Goal: Task Accomplishment & Management: Complete application form

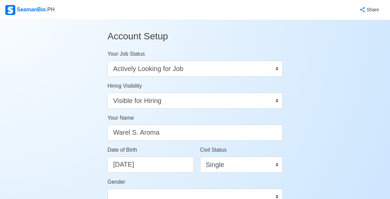
select select "Actively Looking for Job"
select select "Visible for Hiring"
select select "Single"
select select "[DEMOGRAPHIC_DATA]"
select select "PH"
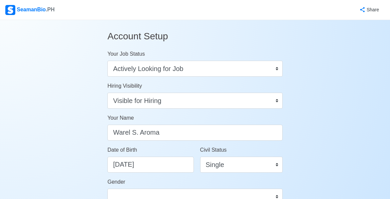
select select "15"
select select "11"
select select "1759248000000"
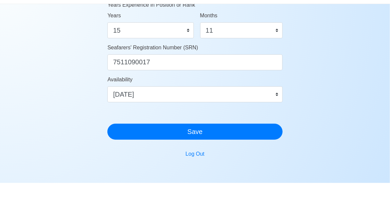
scroll to position [384, 0]
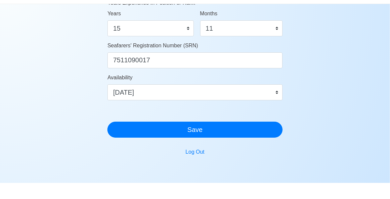
type input "7511090017"
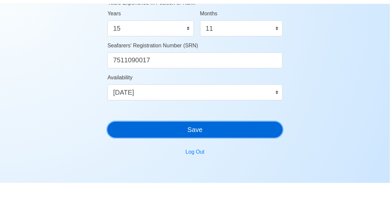
click at [238, 147] on button "Save" at bounding box center [194, 145] width 175 height 16
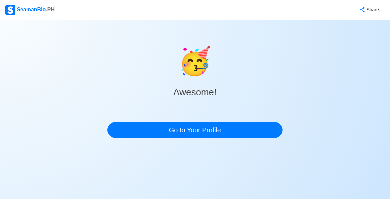
scroll to position [0, 0]
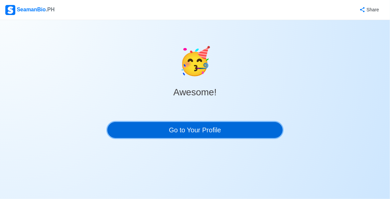
click at [228, 129] on link "Go to Your Profile" at bounding box center [194, 130] width 175 height 16
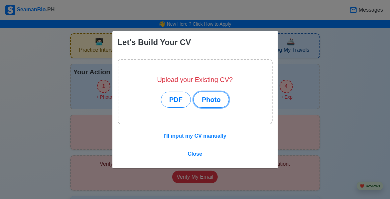
click at [212, 104] on button "Photo" at bounding box center [212, 100] width 36 height 16
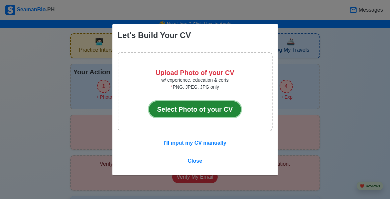
click at [224, 107] on button "Select Photo of your CV" at bounding box center [195, 109] width 93 height 16
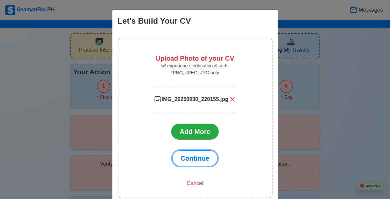
click at [199, 159] on span "Continue" at bounding box center [195, 157] width 29 height 7
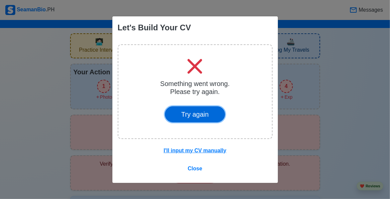
click at [204, 118] on button "Try again" at bounding box center [195, 114] width 60 height 16
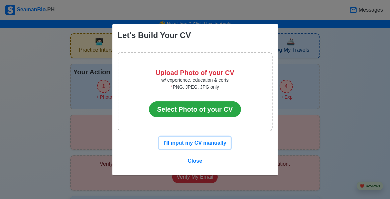
click at [215, 138] on button "I'll input my CV manually" at bounding box center [195, 142] width 72 height 13
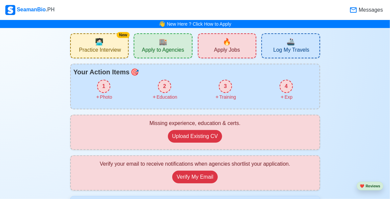
click at [100, 89] on div "1" at bounding box center [103, 86] width 13 height 13
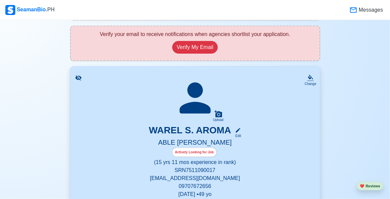
scroll to position [131, 0]
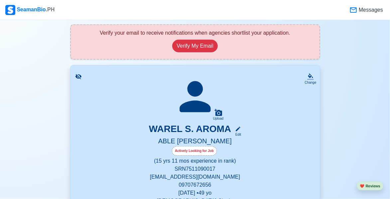
click at [219, 114] on icon at bounding box center [219, 112] width 8 height 8
click at [0, 0] on input "Upload" at bounding box center [0, 0] width 0 height 0
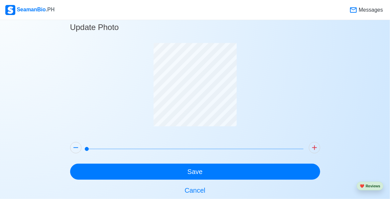
scroll to position [19, 0]
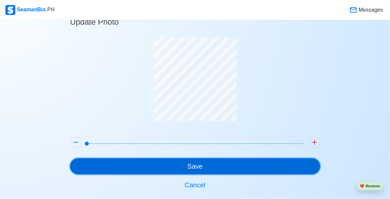
click at [220, 168] on button "Save" at bounding box center [195, 166] width 250 height 16
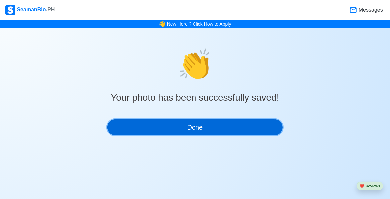
click at [235, 119] on button "Done" at bounding box center [194, 127] width 175 height 16
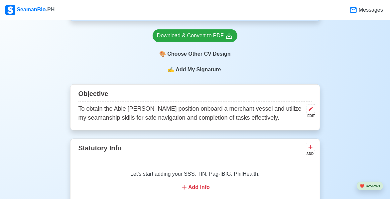
scroll to position [364, 0]
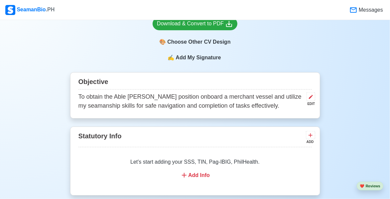
click at [190, 171] on div "Add Info" at bounding box center [196, 175] width 218 height 8
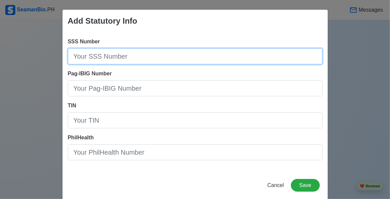
click at [176, 59] on input "SSS Number" at bounding box center [195, 56] width 255 height 16
type input "[PHONE_NUMBER]"
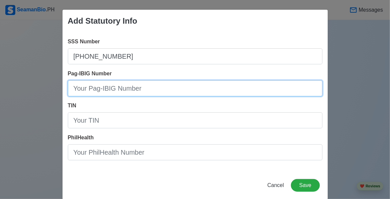
click at [171, 87] on input "Pag-IBIG Number" at bounding box center [195, 88] width 255 height 16
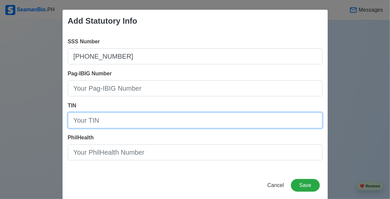
click at [133, 123] on input "TIN" at bounding box center [195, 120] width 255 height 16
type input "213-616-558-000"
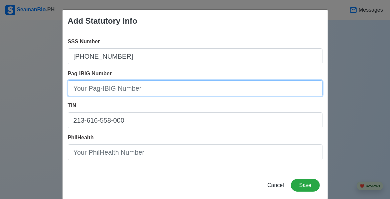
click at [136, 90] on input "Pag-IBIG Number" at bounding box center [195, 88] width 255 height 16
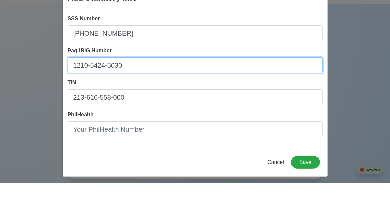
scroll to position [9, 0]
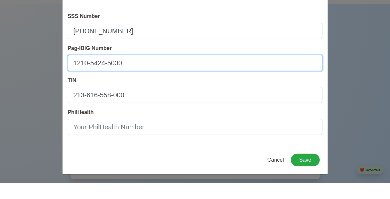
type input "1210-5424-5030"
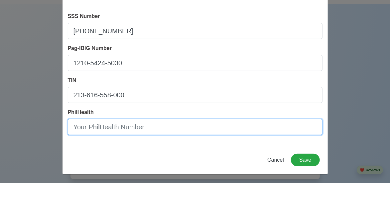
click at [179, 145] on input "PhilHealth" at bounding box center [195, 143] width 255 height 16
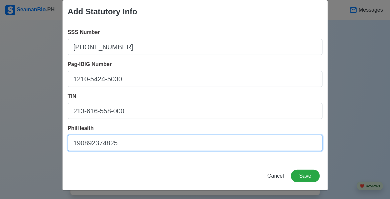
type input "190892374825"
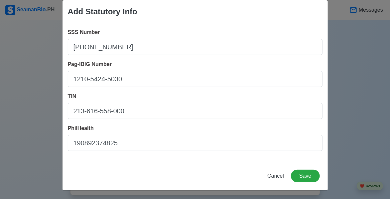
click at [108, 155] on div "SSS Number 33-6932183-8 Pag-IBIG Number 1210-5424-5030 TIN 213-616-558-000 Phil…" at bounding box center [196, 92] width 266 height 138
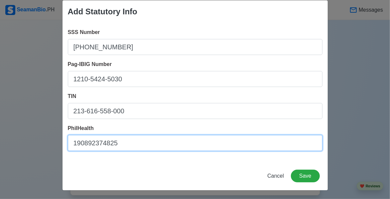
click at [104, 149] on input "190892374825" at bounding box center [195, 143] width 255 height 16
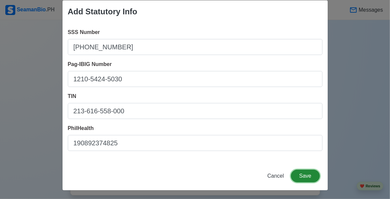
click at [309, 178] on button "Save" at bounding box center [305, 175] width 29 height 13
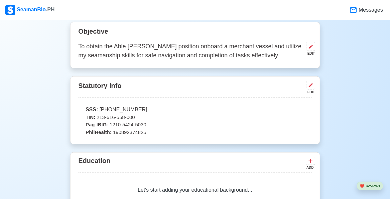
scroll to position [414, 0]
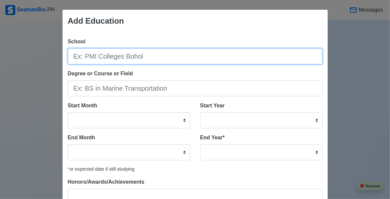
click at [160, 57] on input "School" at bounding box center [195, 56] width 255 height 16
type input "a"
type input "A.R Technical Institute"
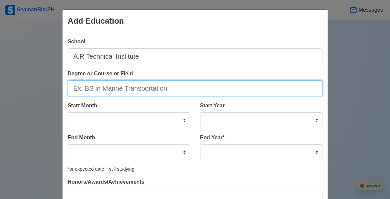
click at [210, 89] on input "Degree or Course or Field" at bounding box center [195, 88] width 255 height 16
type input "b"
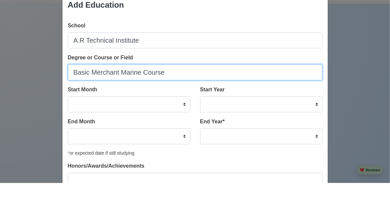
scroll to position [15, 0]
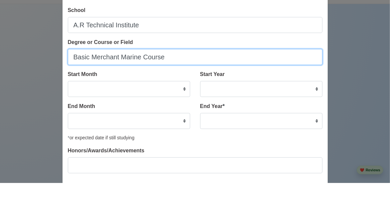
type input "Basic Merchant Marine Course"
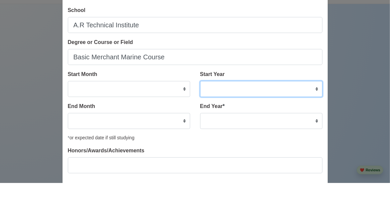
click at [317, 105] on select "2025 2024 2023 2022 2021 2020 2019 2018 2017 2016 2015 2014 2013 2012 2011 2010…" at bounding box center [261, 105] width 122 height 16
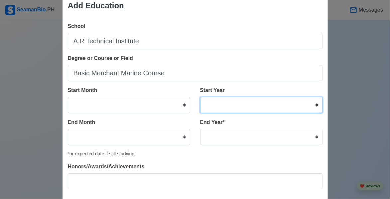
select select "1996"
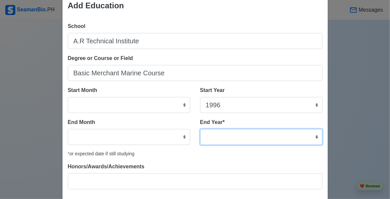
click at [322, 138] on select "2035 2034 2033 2032 2031 2030 2029 2028 2027 2026 2025 2024 2023 2022 2021 2020…" at bounding box center [261, 137] width 122 height 16
select select "1997"
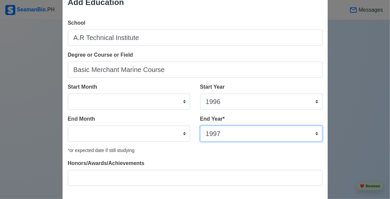
scroll to position [19, 0]
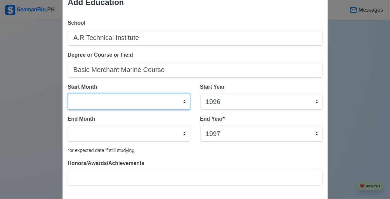
click at [185, 102] on select "January February March April May June July August September October November De…" at bounding box center [129, 102] width 122 height 16
select select "June"
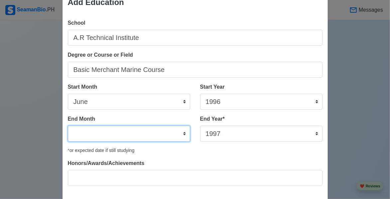
click at [185, 134] on select "January February March April May June July August September October November De…" at bounding box center [129, 133] width 122 height 16
select select "March"
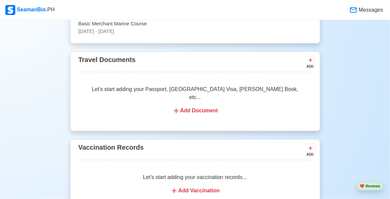
scroll to position [600, 0]
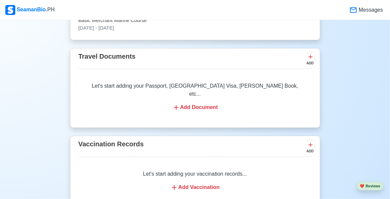
click at [178, 103] on icon at bounding box center [176, 107] width 8 height 8
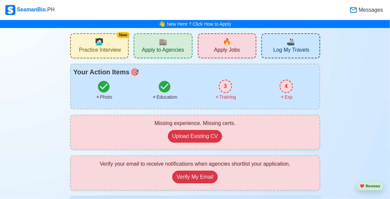
click at [169, 90] on icon at bounding box center [165, 87] width 12 height 12
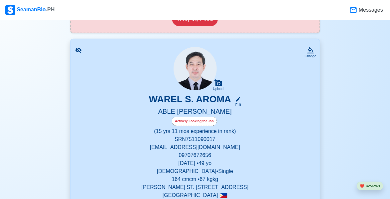
scroll to position [157, 0]
click at [79, 47] on icon at bounding box center [78, 50] width 7 height 7
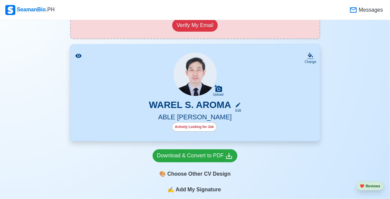
scroll to position [152, 0]
click at [79, 54] on icon at bounding box center [78, 55] width 7 height 7
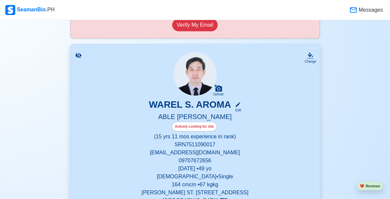
click at [79, 53] on icon at bounding box center [78, 55] width 6 height 5
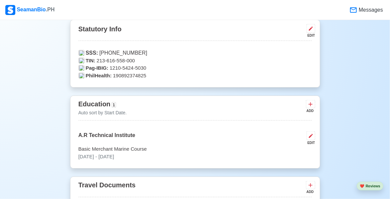
scroll to position [393, 0]
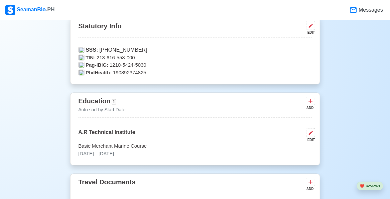
click at [230, 101] on div "Education 1 Auto sort by Start Date. ADD" at bounding box center [196, 107] width 234 height 22
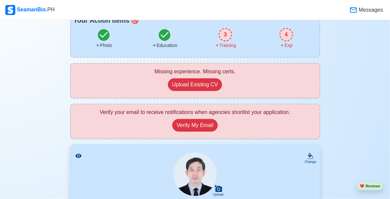
scroll to position [0, 0]
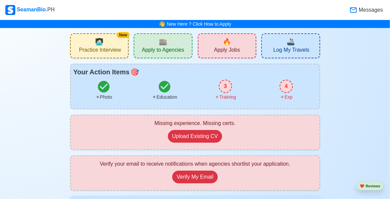
click at [234, 48] on span "Apply Jobs" at bounding box center [227, 51] width 26 height 8
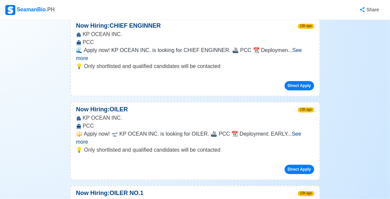
scroll to position [1998, 0]
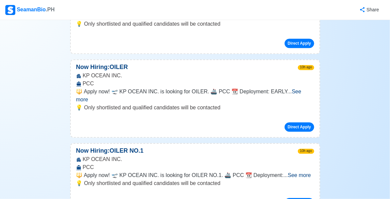
scroll to position [2039, 0]
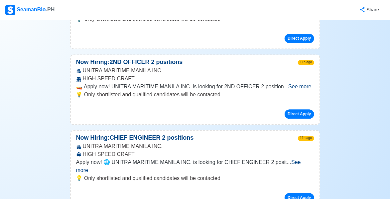
scroll to position [2980, 0]
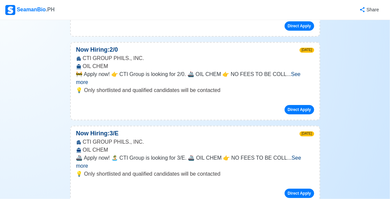
scroll to position [12807, 0]
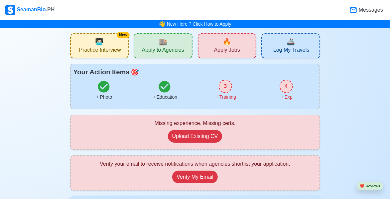
click at [236, 127] on div "Missing experience. Missing certs. Upload Existing CV" at bounding box center [195, 132] width 238 height 26
click at [168, 89] on icon at bounding box center [165, 87] width 12 height 12
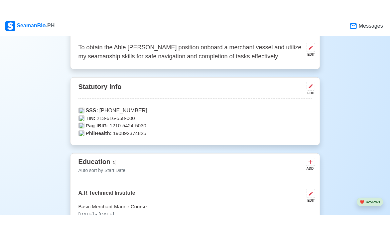
scroll to position [454, 0]
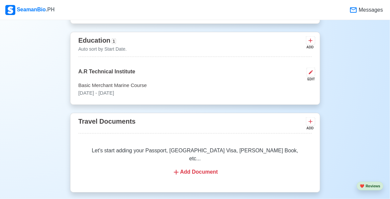
click at [178, 162] on div "Let's start adding your Passport, [GEOGRAPHIC_DATA] Visa, [PERSON_NAME] Book, e…" at bounding box center [196, 161] width 234 height 45
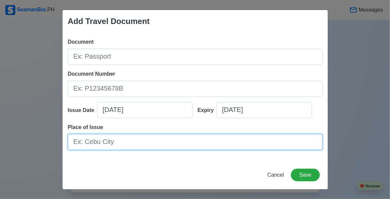
click at [117, 150] on input "Place of Issue" at bounding box center [195, 142] width 255 height 16
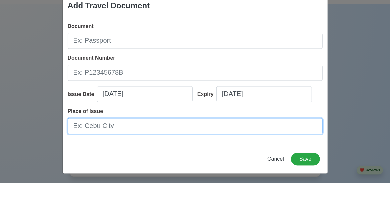
click at [93, 144] on input "Place of Issue" at bounding box center [195, 142] width 255 height 16
type input "d"
type input "DFA NCR [GEOGRAPHIC_DATA]"
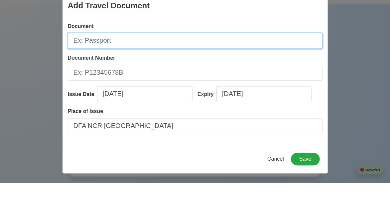
click at [139, 55] on input "Document" at bounding box center [195, 57] width 255 height 16
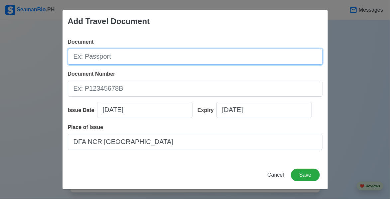
click at [120, 60] on input "Document" at bounding box center [195, 57] width 255 height 16
click at [104, 55] on input "Document" at bounding box center [195, 57] width 255 height 16
type input "P"
click at [119, 54] on input "Document" at bounding box center [195, 57] width 255 height 16
click at [113, 59] on input "Document" at bounding box center [195, 57] width 255 height 16
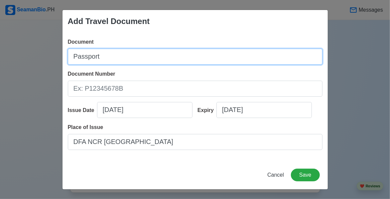
type input "Passport"
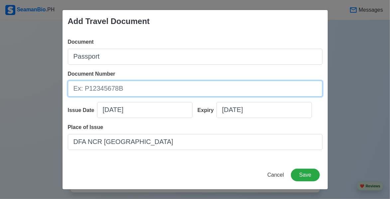
click at [139, 91] on input "Document Number" at bounding box center [195, 89] width 255 height 16
type input "p"
type input "P1576045B"
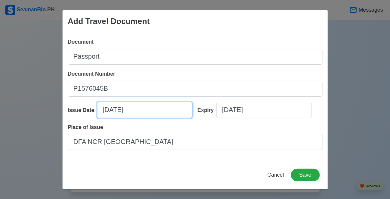
click at [157, 112] on input "[DATE]" at bounding box center [145, 110] width 96 height 16
select select "****"
select select "*********"
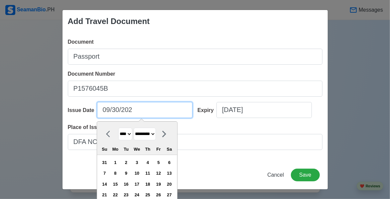
type input "[DATE]"
select select "****"
type input "09/30/"
select select "****"
type input "0"
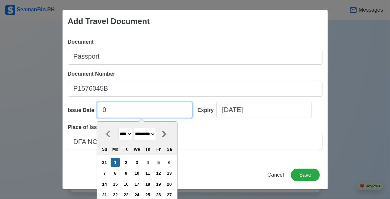
select select "****"
select select "*******"
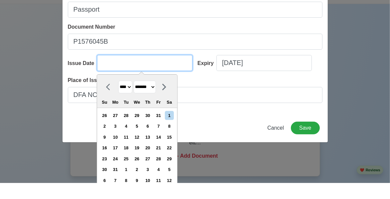
scroll to position [32, 0]
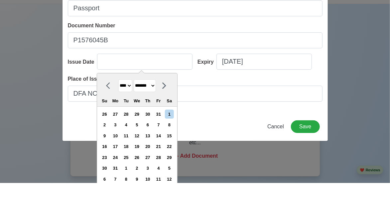
click at [156, 102] on select "******* ******** ***** ***** *** **** **** ****** ********* ******* ******** **…" at bounding box center [144, 101] width 22 height 13
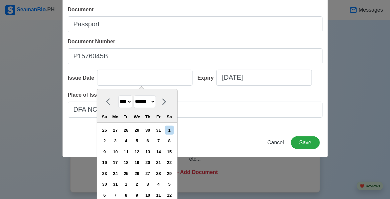
select select "***"
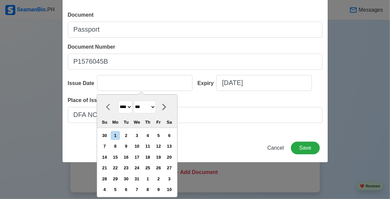
click at [129, 106] on select "**** **** **** **** **** **** **** **** **** **** **** **** **** **** **** ****…" at bounding box center [125, 106] width 14 height 13
select select "****"
click at [162, 134] on div "3" at bounding box center [158, 135] width 9 height 9
type input "[DATE]"
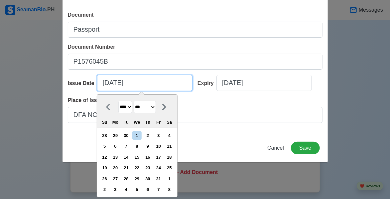
scroll to position [0, 0]
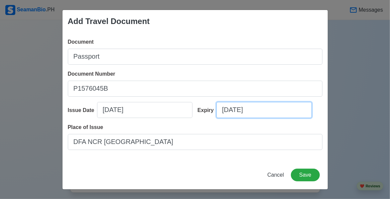
click at [271, 113] on input "[DATE]" at bounding box center [265, 110] width 96 height 16
select select "****"
select select "*********"
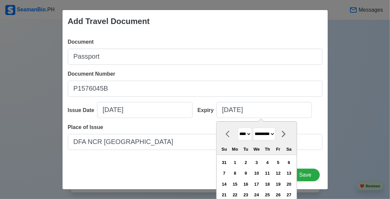
click at [252, 133] on select "**** **** **** **** **** **** **** **** **** **** **** **** **** **** **** ****…" at bounding box center [245, 133] width 14 height 13
select select "****"
click at [276, 134] on select "******* ******** ***** ***** *** **** **** ****** ********* ******* ******** **…" at bounding box center [264, 133] width 22 height 13
select select "***"
click at [261, 161] on div "2" at bounding box center [256, 162] width 9 height 9
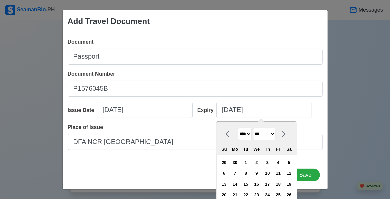
type input "[DATE]"
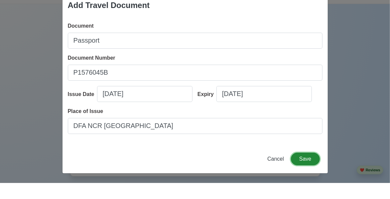
click at [311, 179] on button "Save" at bounding box center [305, 174] width 29 height 13
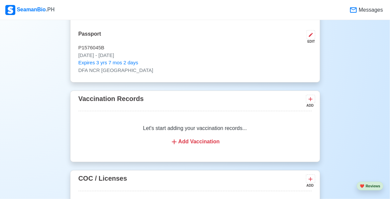
scroll to position [572, 0]
click at [204, 137] on div "Add Vaccination" at bounding box center [196, 141] width 218 height 8
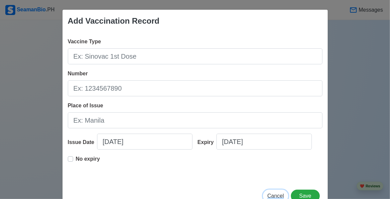
click at [283, 198] on span "Cancel" at bounding box center [276, 196] width 17 height 6
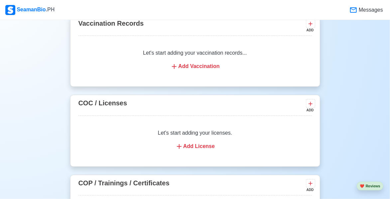
scroll to position [647, 0]
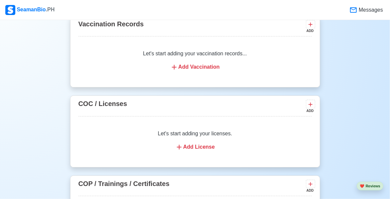
click at [196, 143] on div "Add License" at bounding box center [196, 147] width 218 height 8
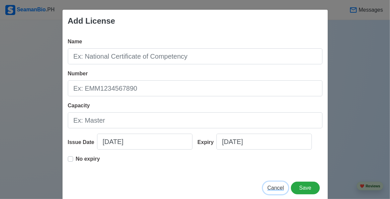
click at [276, 190] on span "Cancel" at bounding box center [276, 188] width 17 height 6
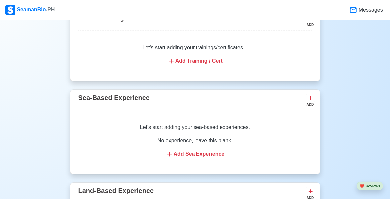
scroll to position [816, 0]
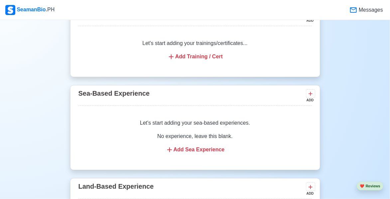
click at [201, 145] on div "Add Sea Experience" at bounding box center [196, 149] width 218 height 8
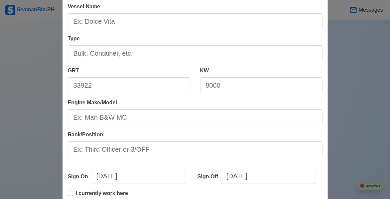
scroll to position [69, 0]
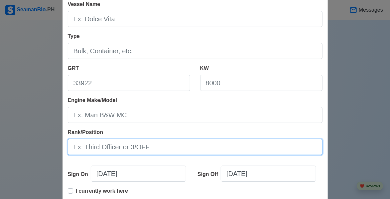
click at [160, 149] on input "Rank/Position" at bounding box center [195, 147] width 255 height 16
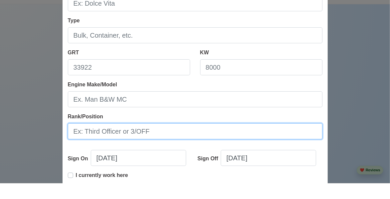
scroll to position [85, 0]
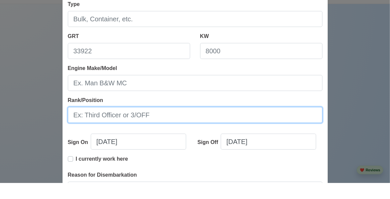
type input "a"
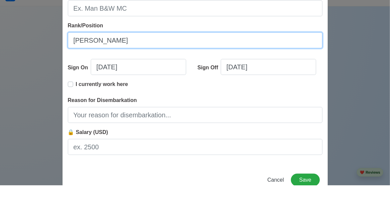
scroll to position [816, 0]
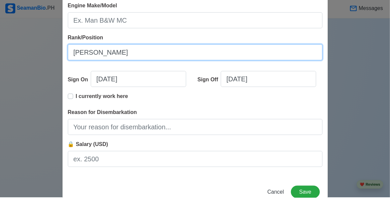
type input "[PERSON_NAME]"
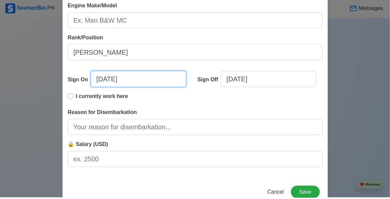
click at [138, 82] on input "[DATE]" at bounding box center [139, 81] width 96 height 16
select select "****"
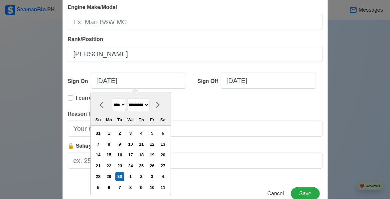
click at [126, 106] on select "**** **** **** **** **** **** **** **** **** **** **** **** **** **** **** ****…" at bounding box center [119, 104] width 14 height 13
click at [149, 102] on select "******* ******** ***** ***** *** **** **** ****** ********* ******* ******** **…" at bounding box center [138, 104] width 22 height 13
select select "****"
click at [157, 132] on div "4" at bounding box center [152, 132] width 9 height 9
type input "[DATE]"
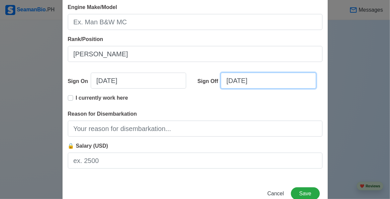
click at [260, 80] on input "[DATE]" at bounding box center [269, 81] width 96 height 16
select select "****"
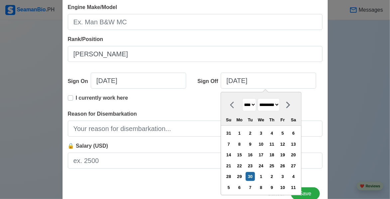
click at [256, 104] on select "**** **** **** **** **** **** **** **** **** **** **** **** **** **** **** ****…" at bounding box center [250, 104] width 14 height 13
click at [280, 105] on select "******* ******** ***** ***** *** **** **** ****** ********* ******* ******** **…" at bounding box center [269, 104] width 22 height 13
select select "****"
click at [266, 135] on div "2" at bounding box center [261, 132] width 9 height 9
type input "[DATE]"
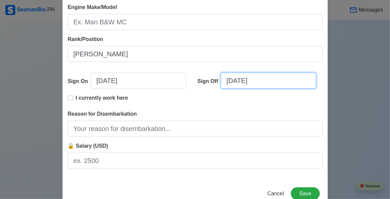
click at [269, 82] on input "[DATE]" at bounding box center [269, 81] width 96 height 16
select select "****"
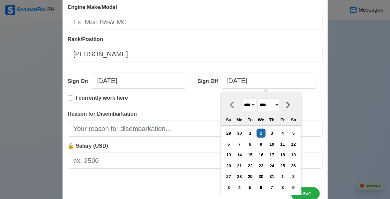
click at [288, 134] on div "4" at bounding box center [283, 132] width 9 height 9
type input "[DATE]"
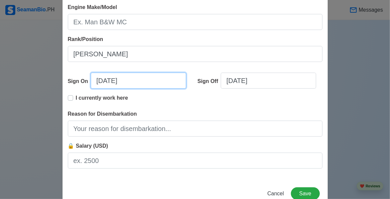
click at [143, 83] on input "[DATE]" at bounding box center [139, 81] width 96 height 16
select select "****"
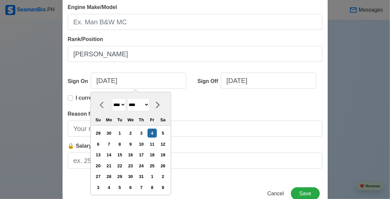
click at [149, 105] on select "******* ******** ***** ***** *** **** **** ****** ********* ******* ******** **…" at bounding box center [138, 104] width 22 height 13
click at [149, 103] on select "******* ******** ***** ***** *** **** **** ****** ********* ******* ******** **…" at bounding box center [138, 104] width 22 height 13
select select "*******"
click at [123, 106] on select "**** **** **** **** **** **** **** **** **** **** **** **** **** **** **** ****…" at bounding box center [119, 104] width 14 height 13
select select "****"
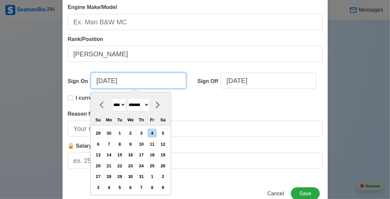
click at [104, 87] on input "[DATE]" at bounding box center [139, 81] width 96 height 16
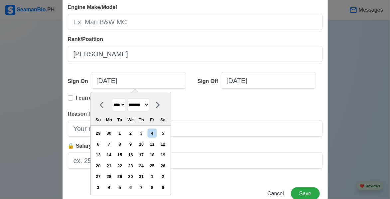
click at [149, 108] on select "******* ******** ***** ***** *** **** **** ****** ********* ******* ******** **…" at bounding box center [138, 104] width 22 height 13
click at [126, 104] on select "**** **** **** **** **** **** **** **** **** **** **** **** **** **** **** ****…" at bounding box center [119, 104] width 14 height 13
click at [162, 107] on icon at bounding box center [158, 105] width 8 height 8
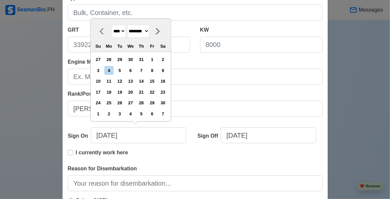
scroll to position [107, 0]
click at [97, 136] on input "[DATE]" at bounding box center [139, 135] width 96 height 16
click at [149, 30] on select "******* ******** ***** ***** *** **** **** ****** ********* ******* ******** **…" at bounding box center [138, 31] width 22 height 13
select select "*******"
click at [175, 163] on div "I currently work here" at bounding box center [195, 157] width 255 height 16
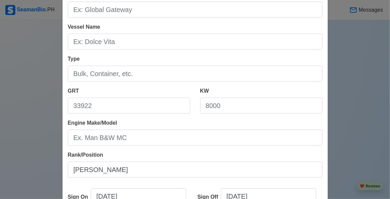
scroll to position [148, 0]
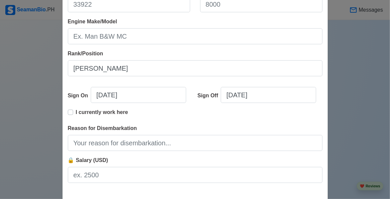
type input "[DATE]"
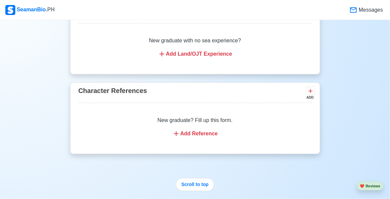
scroll to position [992, 0]
click at [184, 129] on div "Add Reference" at bounding box center [196, 133] width 218 height 8
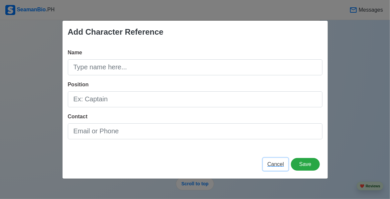
click at [277, 165] on span "Cancel" at bounding box center [276, 164] width 17 height 6
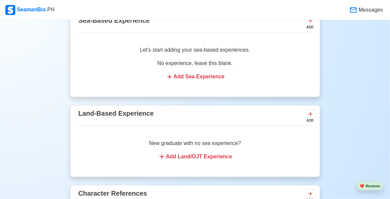
scroll to position [889, 0]
click at [213, 153] on div "New graduate with no sea experience? Add Land/OJT Experience" at bounding box center [196, 149] width 234 height 37
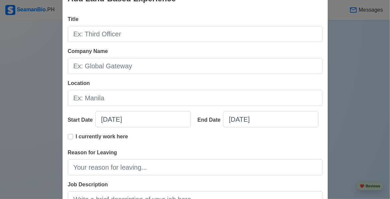
scroll to position [96, 0]
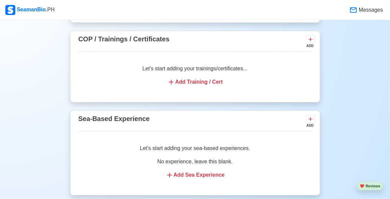
scroll to position [790, 0]
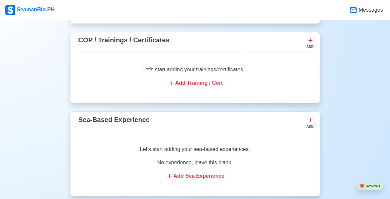
click at [208, 172] on div "Add Sea Experience" at bounding box center [196, 176] width 218 height 8
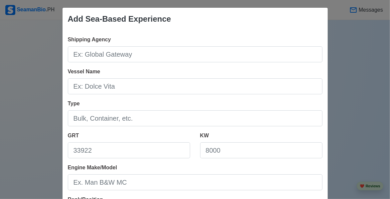
scroll to position [0, 0]
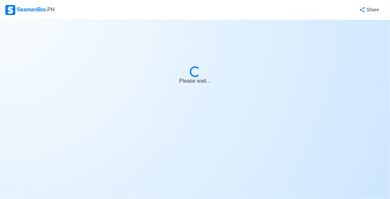
select select "Actively Looking for Job"
select select "Visible for Hiring"
select select "Single"
select select "[DEMOGRAPHIC_DATA]"
select select "PH"
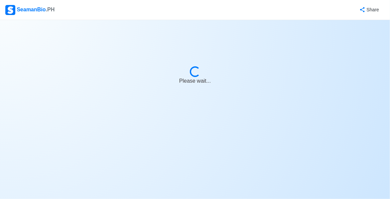
select select "15"
select select "11"
select select "1759248000000"
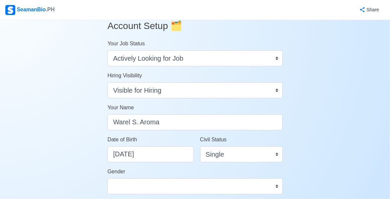
scroll to position [11, 0]
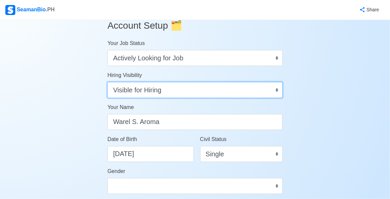
click at [276, 92] on select "Visible for Hiring Not Visible for Hiring" at bounding box center [194, 90] width 175 height 16
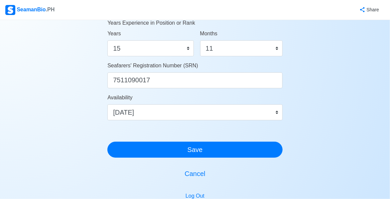
scroll to position [379, 0]
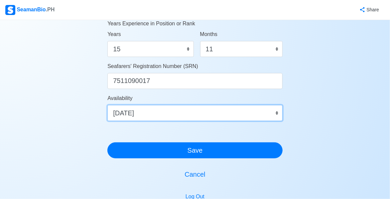
click at [277, 116] on select "Immediate [DATE] [DATE] [DATE] [DATE] [DATE] [DATE] [DATE] [DATE] [DATE]" at bounding box center [194, 113] width 175 height 16
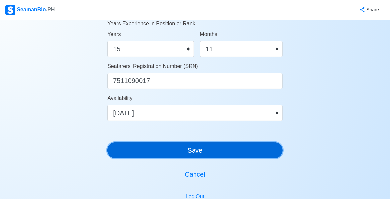
click at [266, 152] on button "Save" at bounding box center [194, 150] width 175 height 16
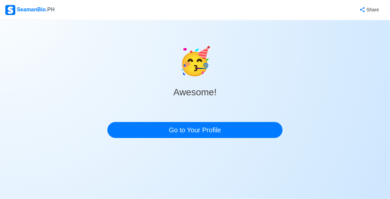
scroll to position [0, 0]
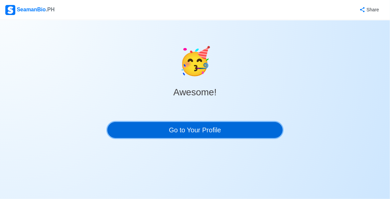
click at [251, 133] on link "Go to Your Profile" at bounding box center [194, 130] width 175 height 16
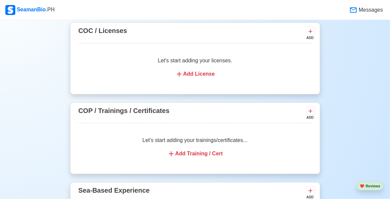
scroll to position [799, 0]
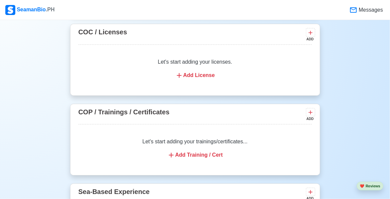
click at [179, 71] on icon at bounding box center [179, 75] width 8 height 8
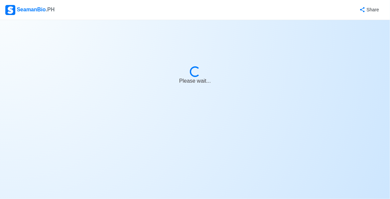
select select "Actively Looking for Job"
select select "Visible for Hiring"
select select "Single"
select select "[DEMOGRAPHIC_DATA]"
select select "PH"
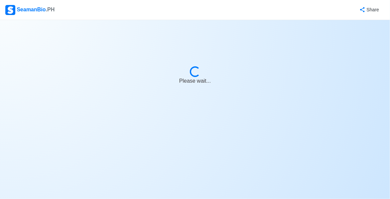
select select "15"
select select "11"
select select "1759248000000"
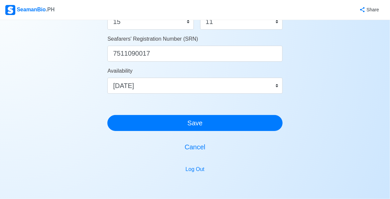
scroll to position [411, 0]
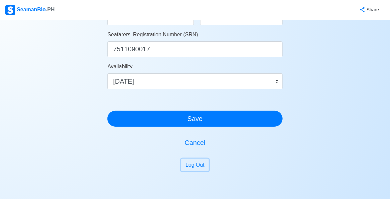
click at [198, 164] on button "Log Out" at bounding box center [195, 164] width 28 height 13
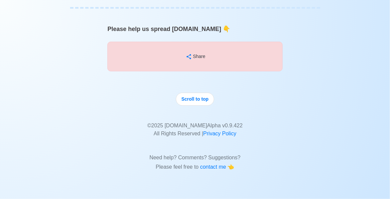
scroll to position [4702, 0]
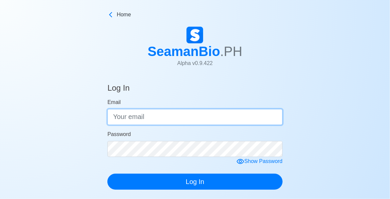
click at [167, 116] on input "Email" at bounding box center [194, 117] width 175 height 16
type input "[EMAIL_ADDRESS][DOMAIN_NAME]"
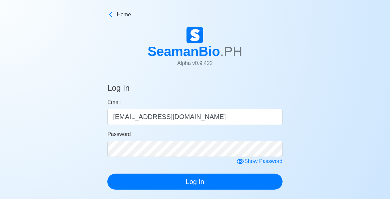
click at [241, 161] on icon at bounding box center [241, 161] width 8 height 8
click at [251, 164] on div "Hide Password" at bounding box center [261, 161] width 44 height 8
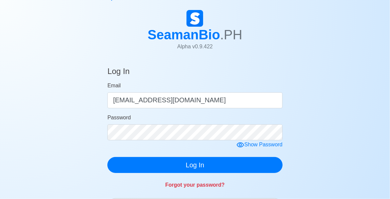
scroll to position [16, 0]
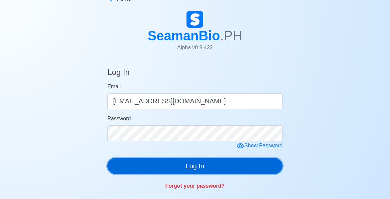
click at [235, 172] on button "Log In" at bounding box center [194, 166] width 175 height 16
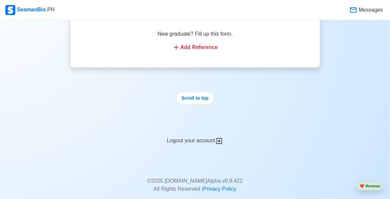
scroll to position [1159, 0]
click at [216, 131] on div "Logout your account" at bounding box center [195, 136] width 250 height 16
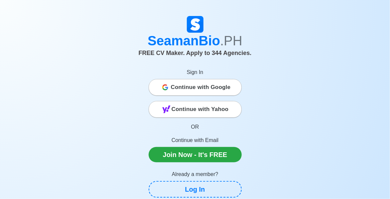
scroll to position [8, 0]
